Goal: Find specific page/section: Find specific page/section

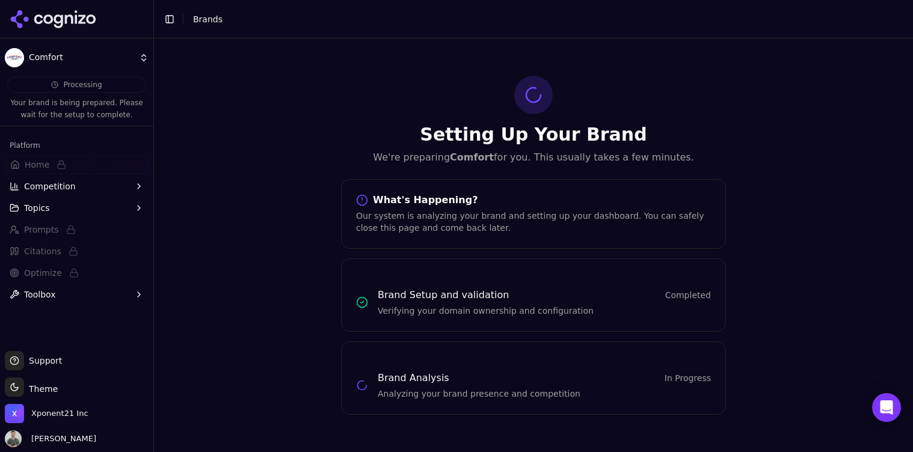
click at [536, 106] on div at bounding box center [533, 95] width 38 height 38
click at [302, 93] on div "Setting Up Your Brand We're preparing Comfort for you. This usually takes a few…" at bounding box center [533, 245] width 759 height 414
click at [51, 205] on button "Topics" at bounding box center [77, 208] width 144 height 19
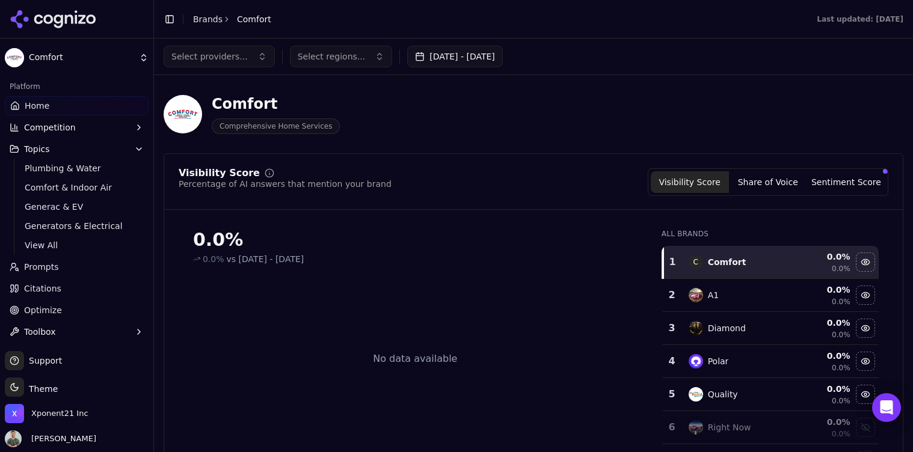
click at [47, 62] on html "Comfort Platform Home Competition Topics Plumbing & Water Comfort & Indoor Air …" at bounding box center [456, 226] width 913 height 452
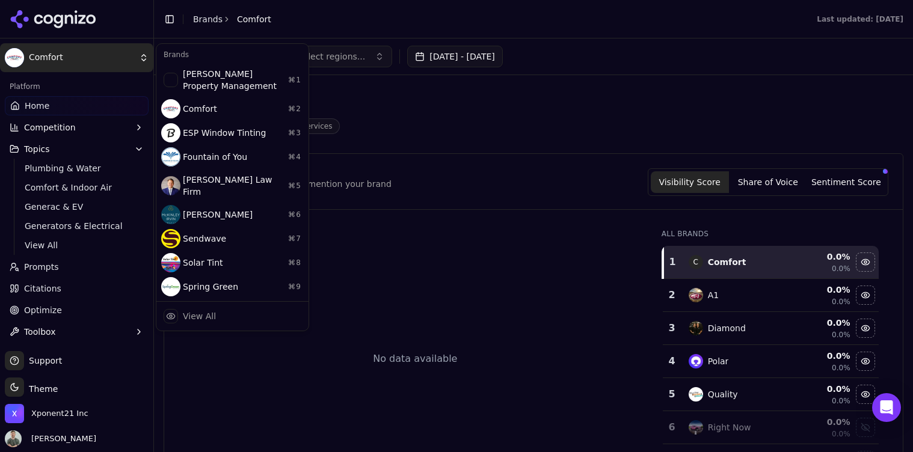
drag, startPoint x: 191, startPoint y: 19, endPoint x: 205, endPoint y: 20, distance: 13.9
click at [191, 19] on html "Comfort Platform Home Competition Topics Plumbing & Water Comfort & Indoor Air …" at bounding box center [456, 226] width 913 height 452
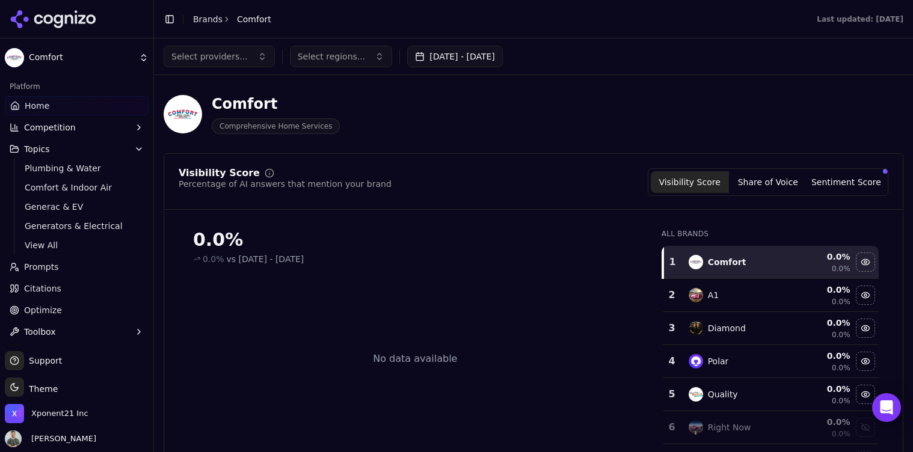
click at [205, 20] on link "Brands" at bounding box center [207, 19] width 29 height 10
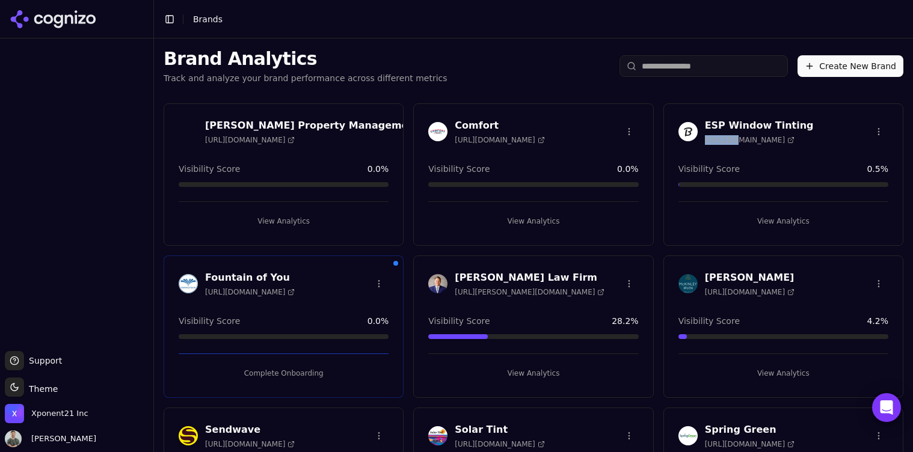
drag, startPoint x: 730, startPoint y: 137, endPoint x: 744, endPoint y: 131, distance: 14.5
click at [744, 131] on div "ESP Window Tinting [URL][DOMAIN_NAME]" at bounding box center [759, 132] width 109 height 26
click at [757, 119] on h3 "ESP Window Tinting" at bounding box center [759, 126] width 109 height 14
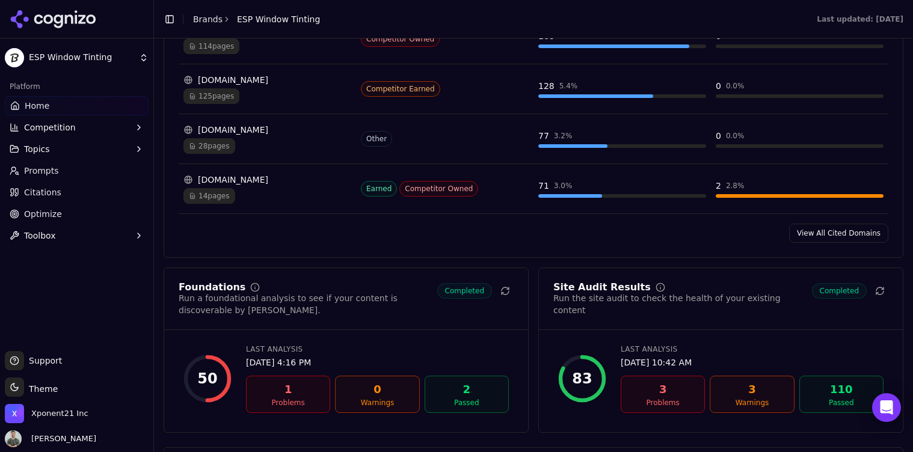
scroll to position [1468, 0]
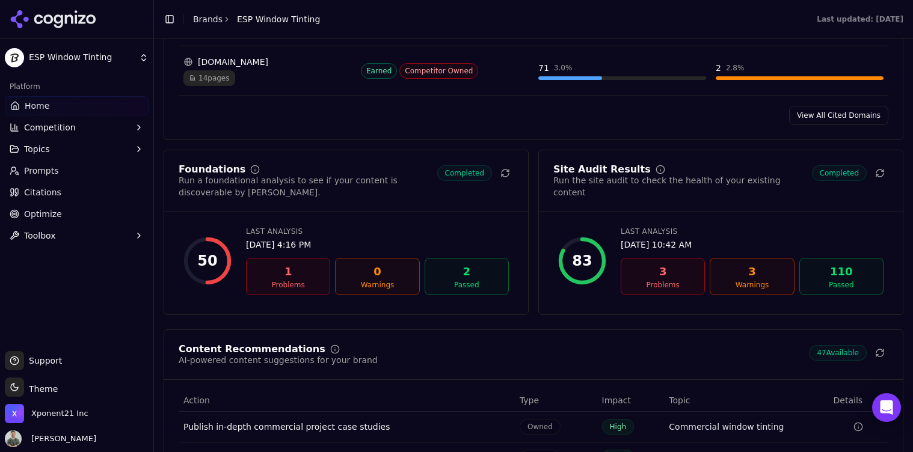
click at [283, 289] on div "Problems" at bounding box center [287, 285] width 73 height 10
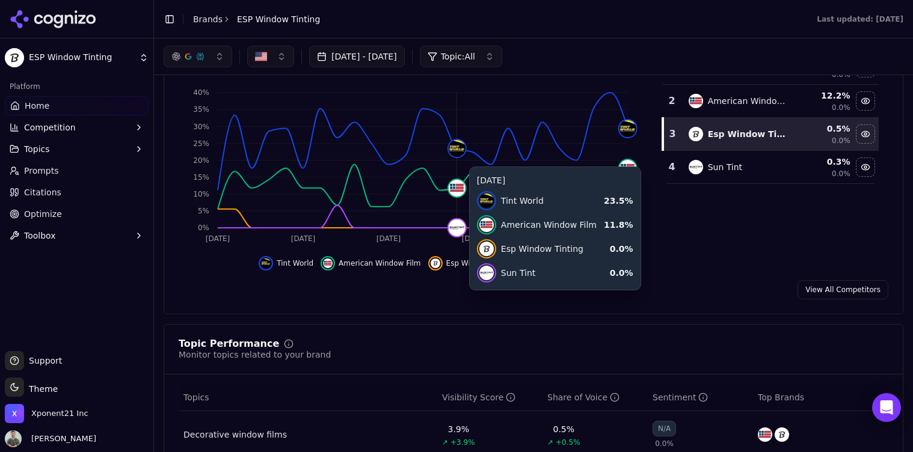
scroll to position [0, 0]
